Goal: Task Accomplishment & Management: Manage account settings

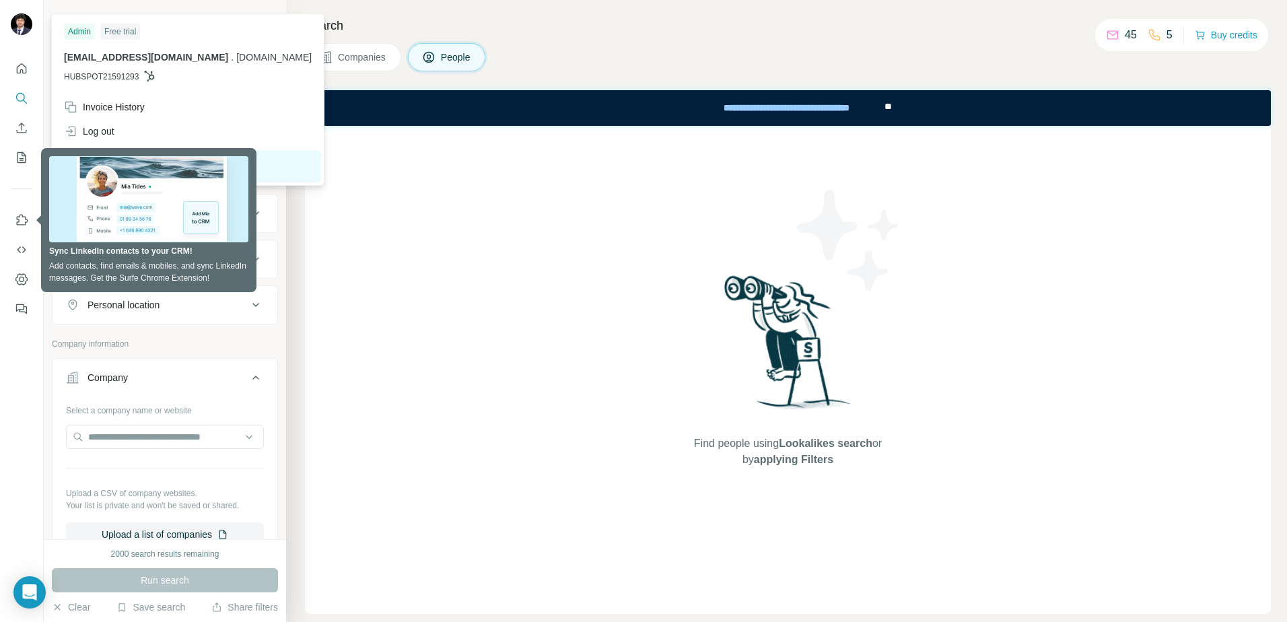
click at [19, 28] on img at bounding box center [22, 24] width 22 height 22
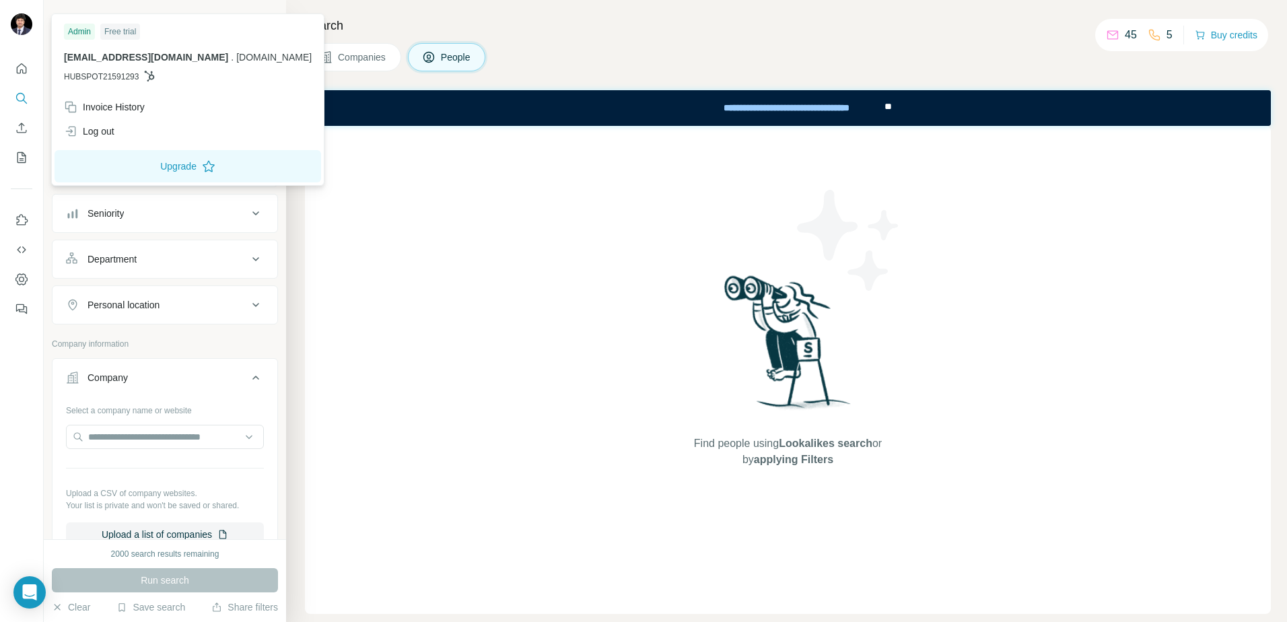
click at [20, 22] on img at bounding box center [22, 24] width 22 height 22
click at [104, 131] on div "Log out" at bounding box center [89, 131] width 50 height 13
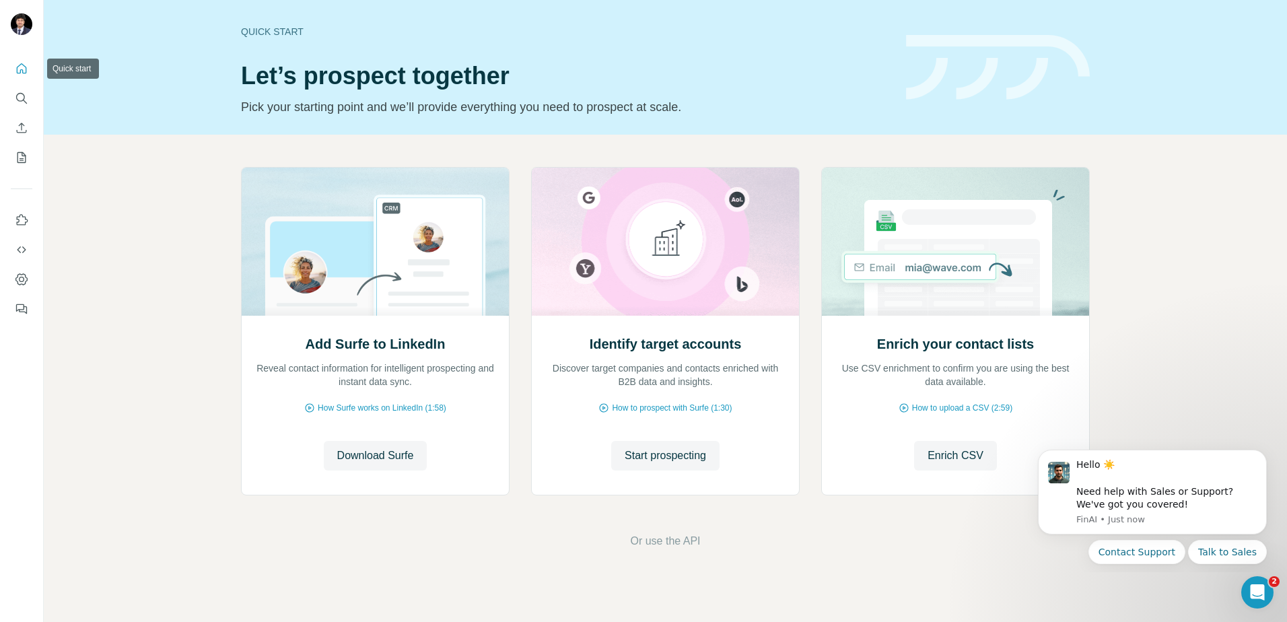
click at [19, 70] on icon "Quick start" at bounding box center [21, 68] width 13 height 13
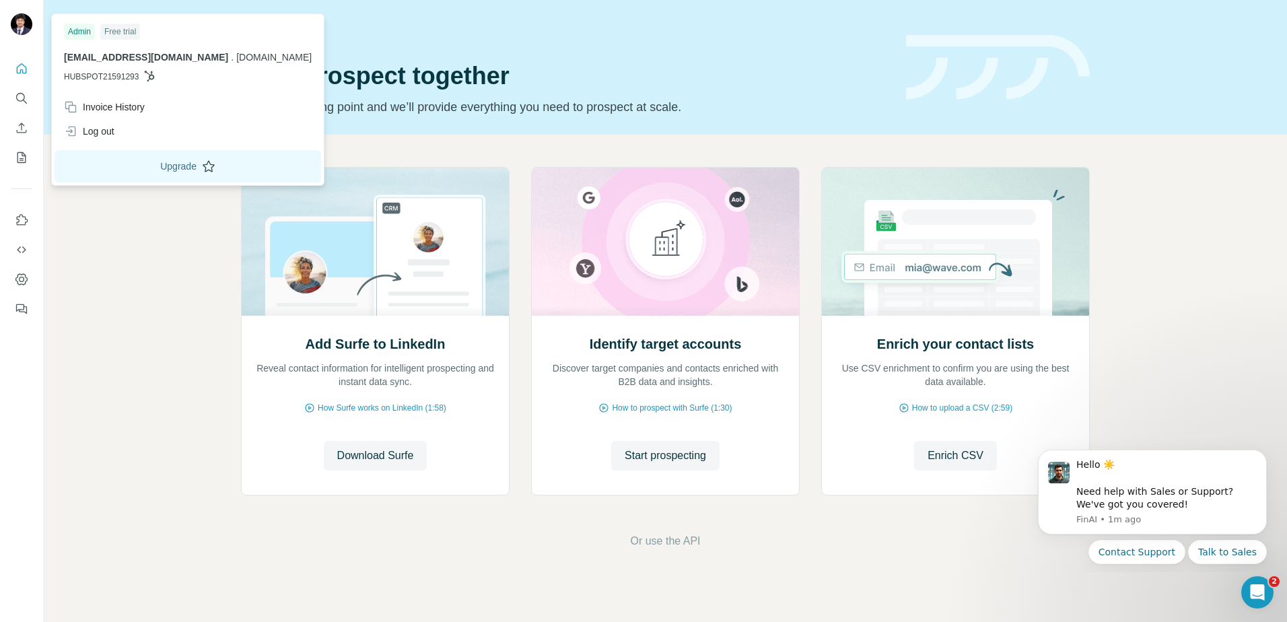
click at [197, 170] on button "Upgrade" at bounding box center [188, 166] width 267 height 32
